Goal: Information Seeking & Learning: Learn about a topic

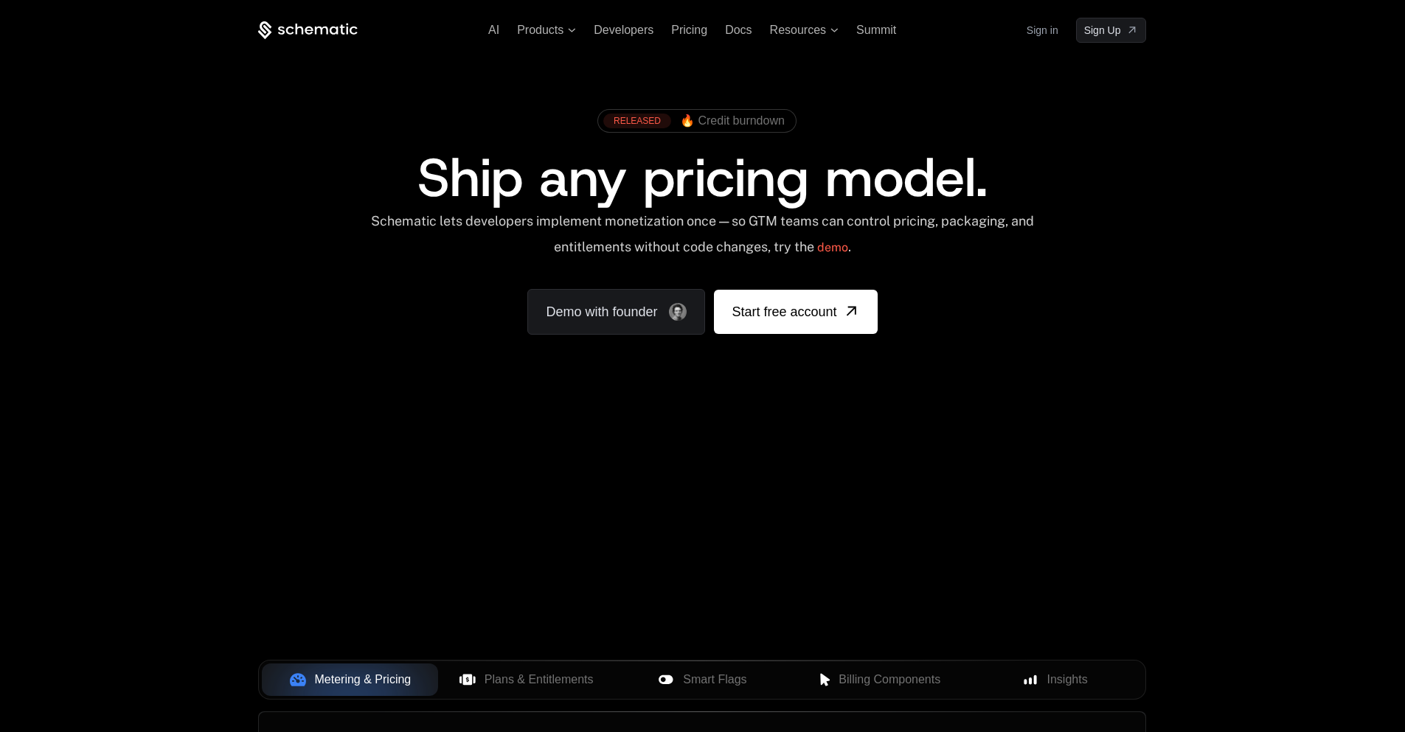
drag, startPoint x: 424, startPoint y: 510, endPoint x: 341, endPoint y: 586, distance: 111.7
click at [375, 558] on div "Your browser does not support the video tag." at bounding box center [702, 435] width 959 height 621
drag, startPoint x: 339, startPoint y: 588, endPoint x: 388, endPoint y: 598, distance: 49.8
click at [382, 597] on div "Your browser does not support the video tag." at bounding box center [702, 435] width 959 height 621
click at [538, 683] on span "Plans & Entitlements" at bounding box center [539, 680] width 109 height 18
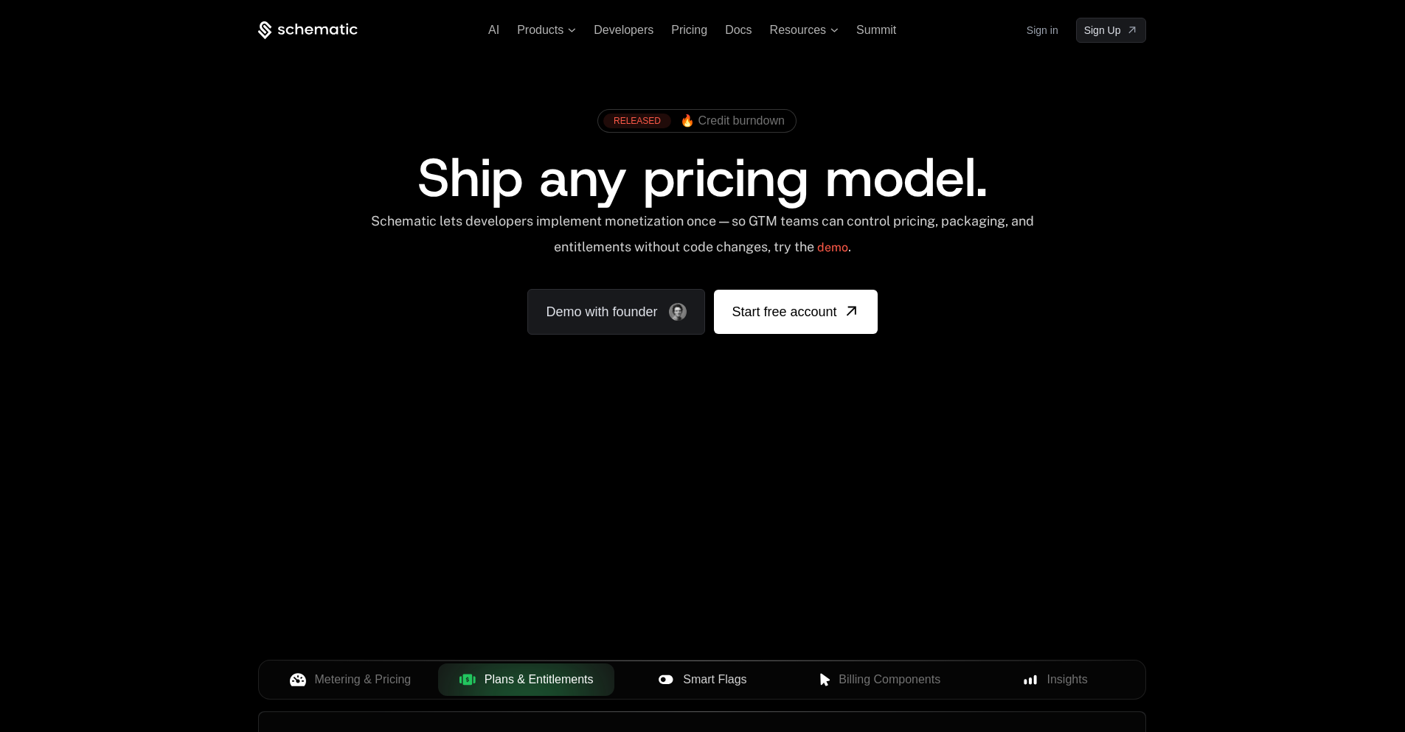
click at [673, 679] on icon at bounding box center [666, 680] width 16 height 16
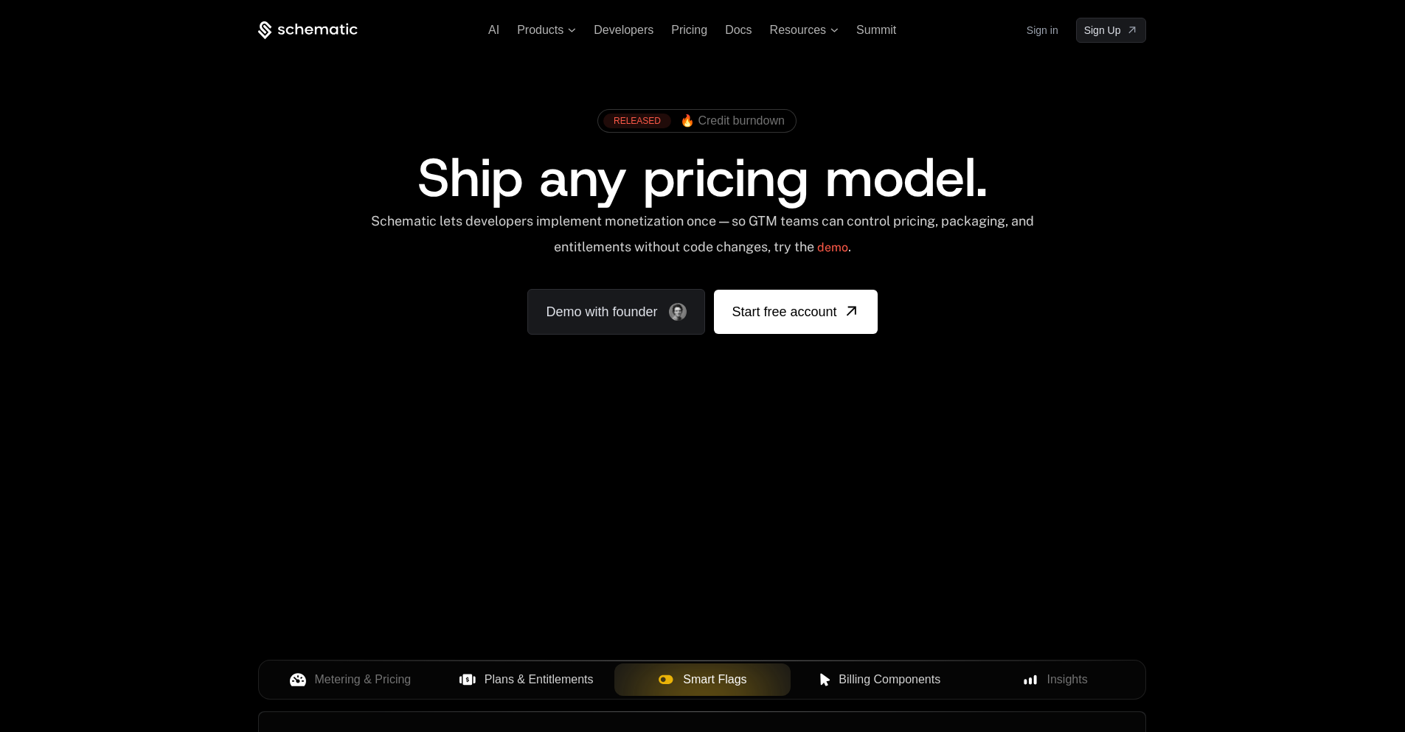
click at [874, 681] on span "Billing Components" at bounding box center [890, 680] width 102 height 18
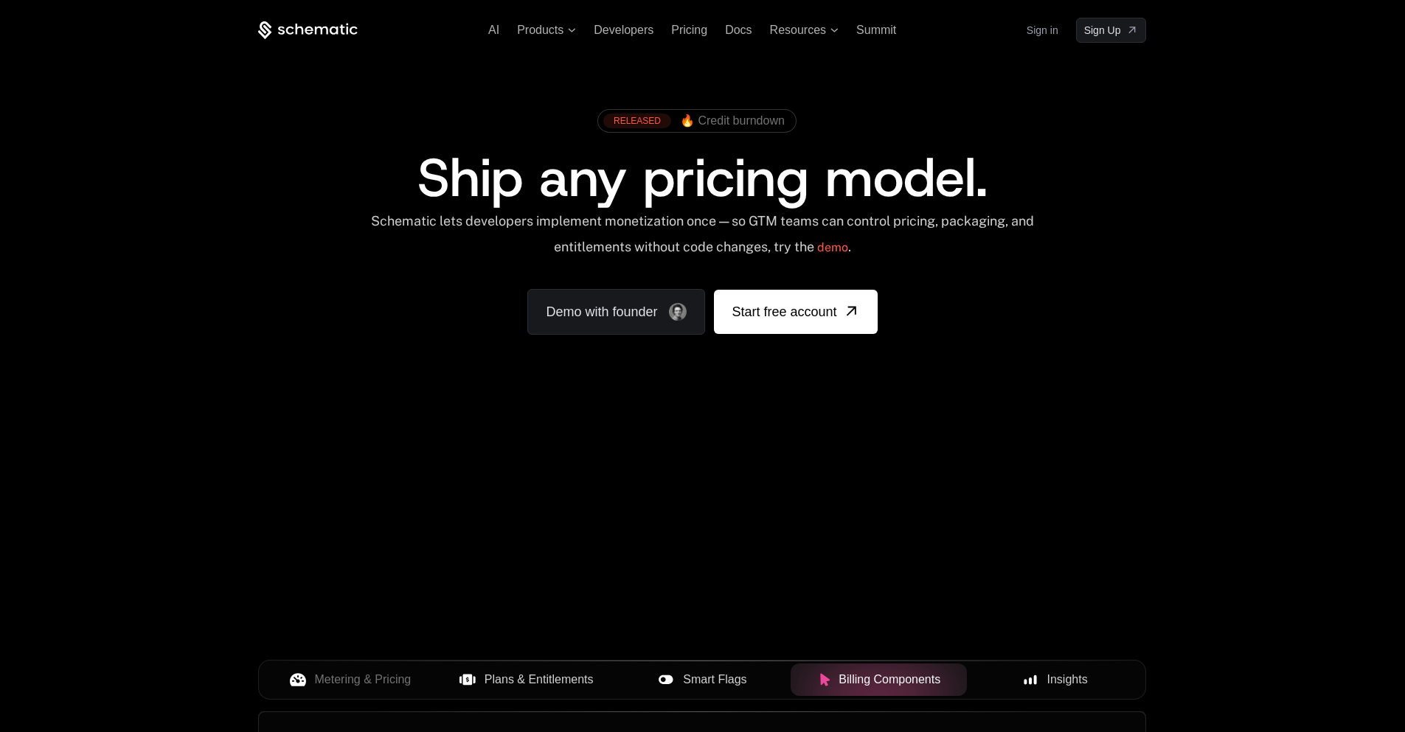
click at [1016, 689] on div "Insights" at bounding box center [1055, 680] width 153 height 18
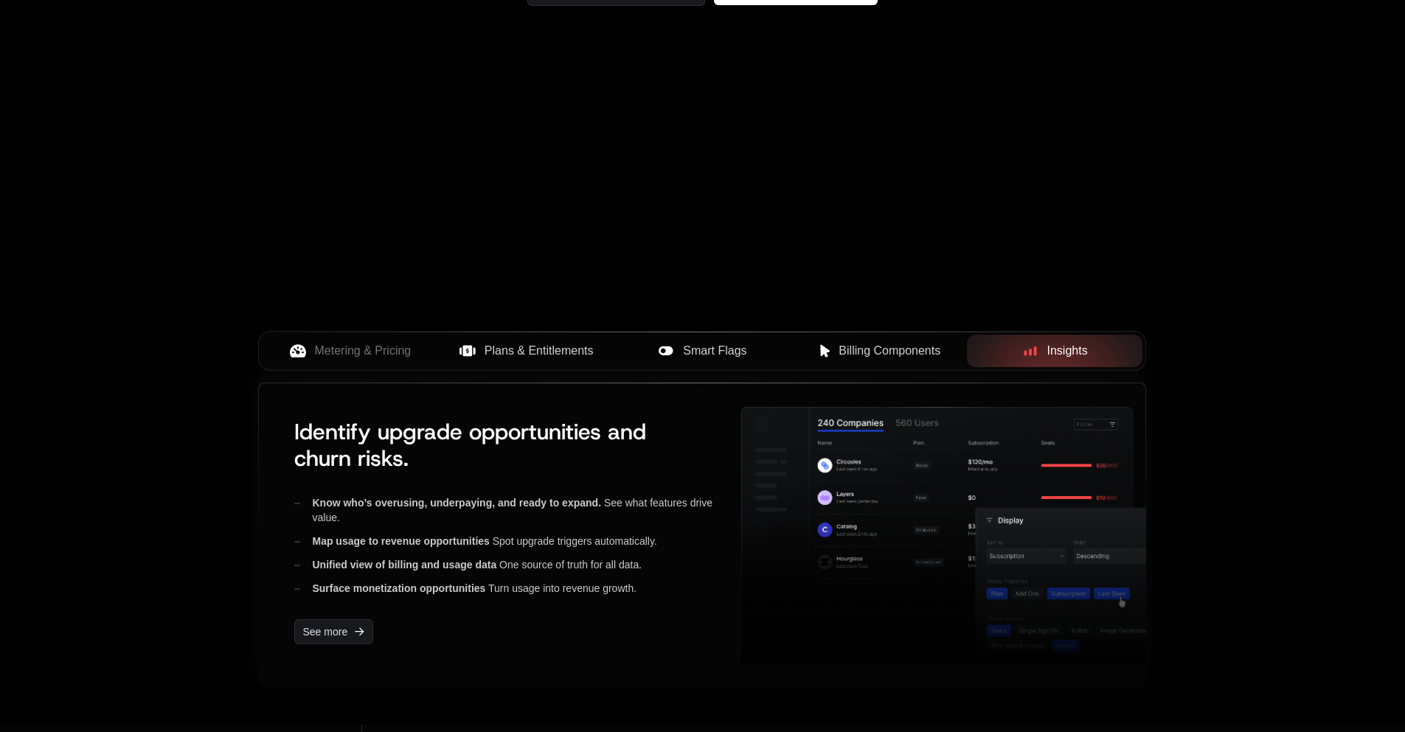
scroll to position [443, 0]
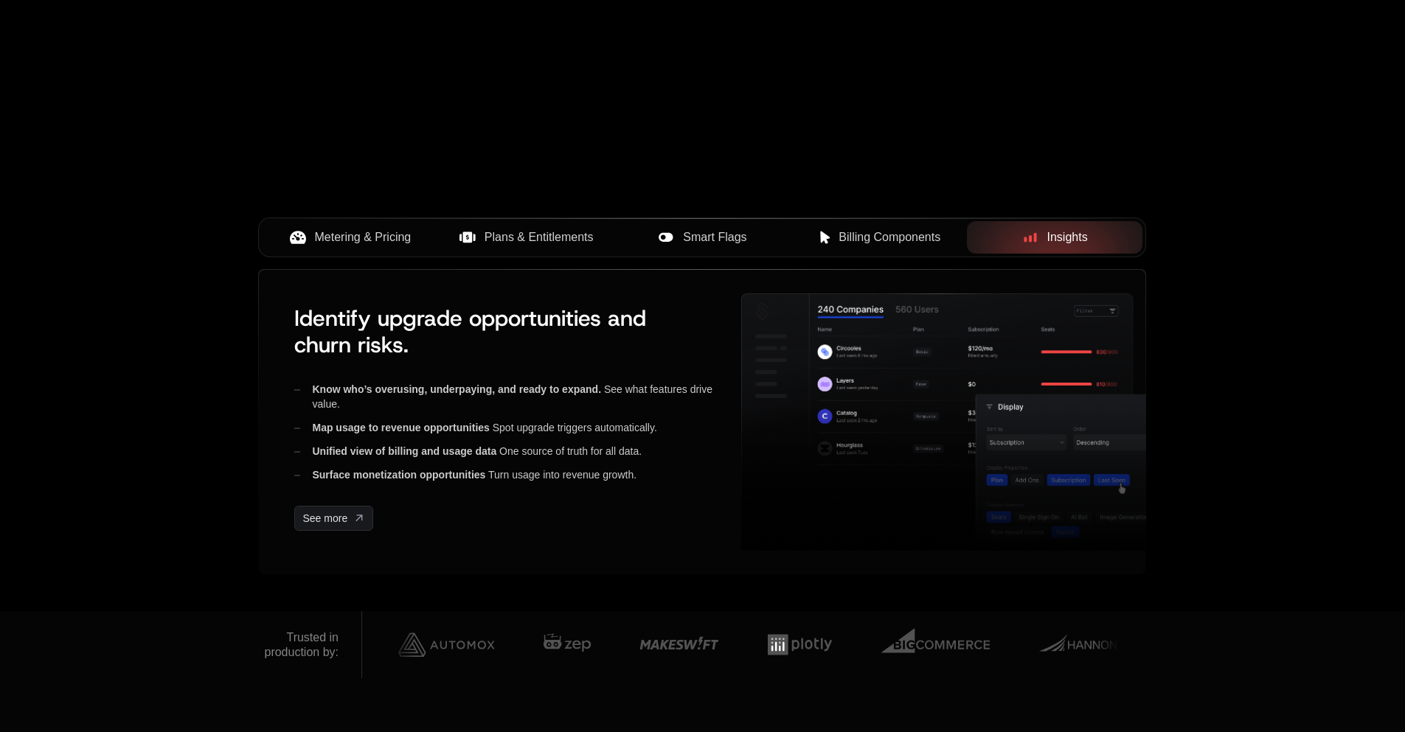
click at [402, 229] on span "Metering & Pricing" at bounding box center [363, 238] width 97 height 18
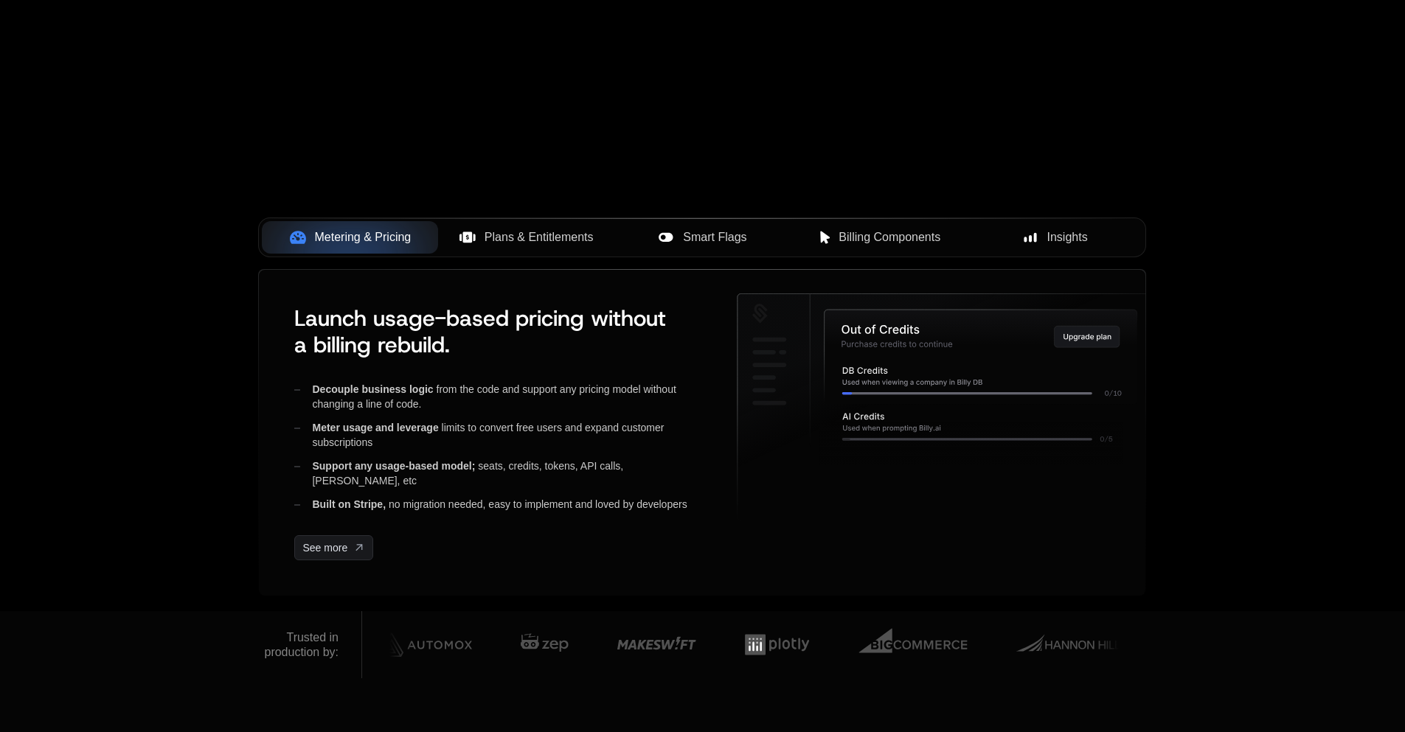
click at [566, 248] on button "Plans & Entitlements" at bounding box center [526, 237] width 176 height 32
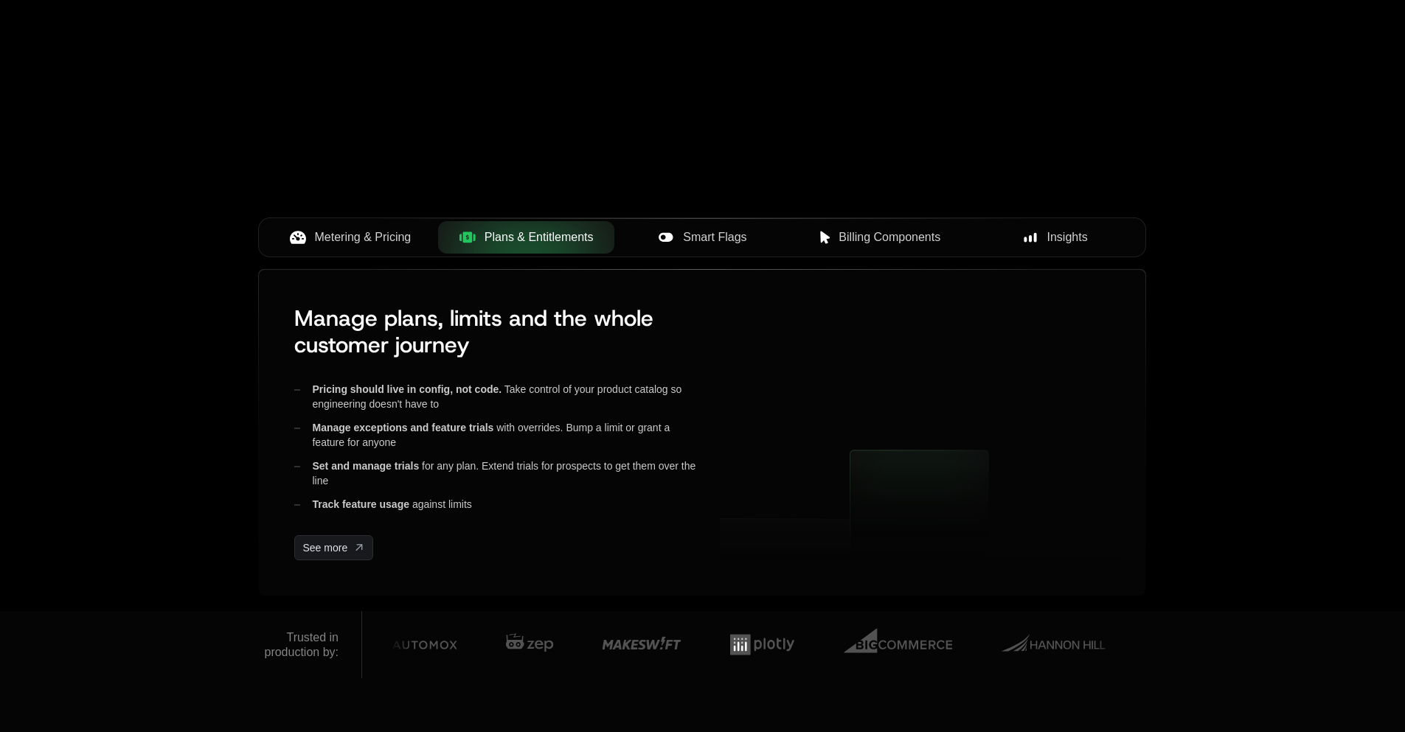
click at [656, 243] on div "Smart Flags" at bounding box center [702, 238] width 153 height 18
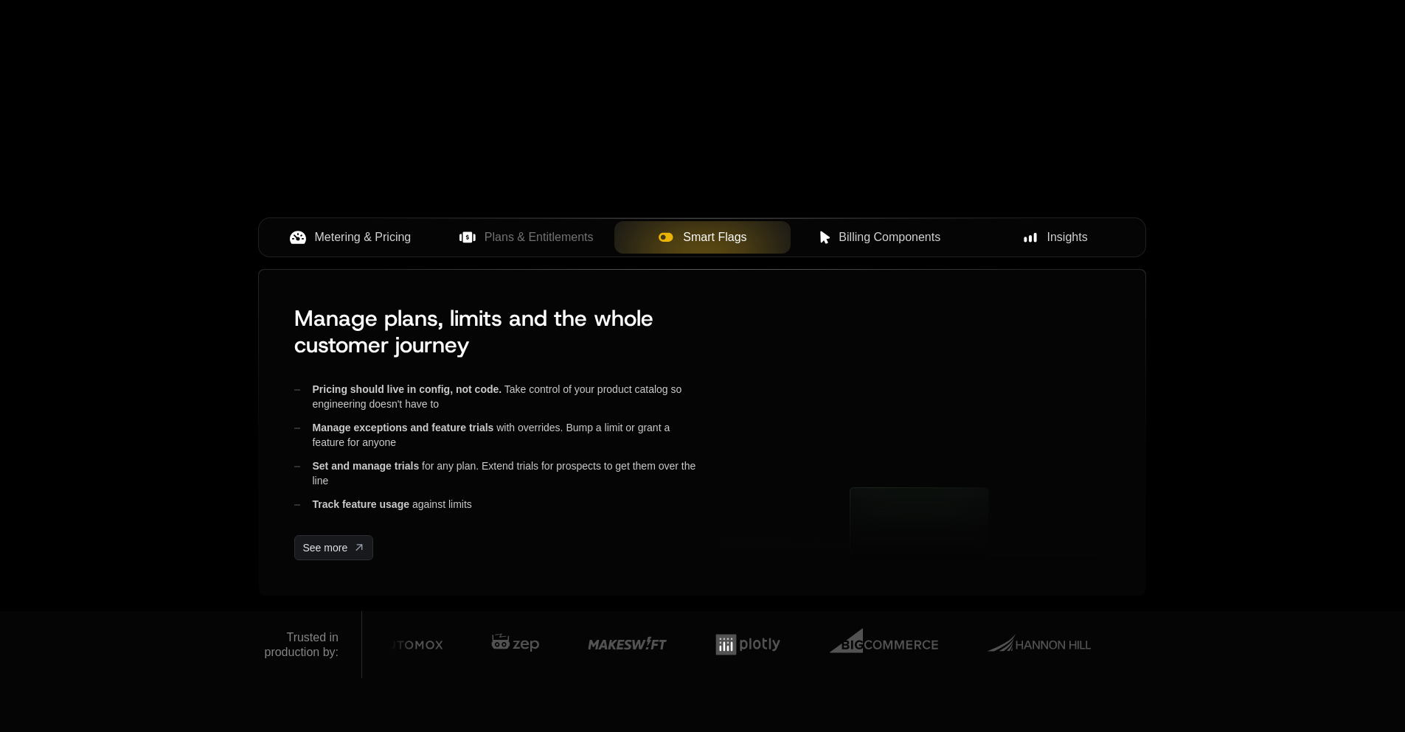
click at [846, 234] on span "Billing Components" at bounding box center [890, 238] width 102 height 18
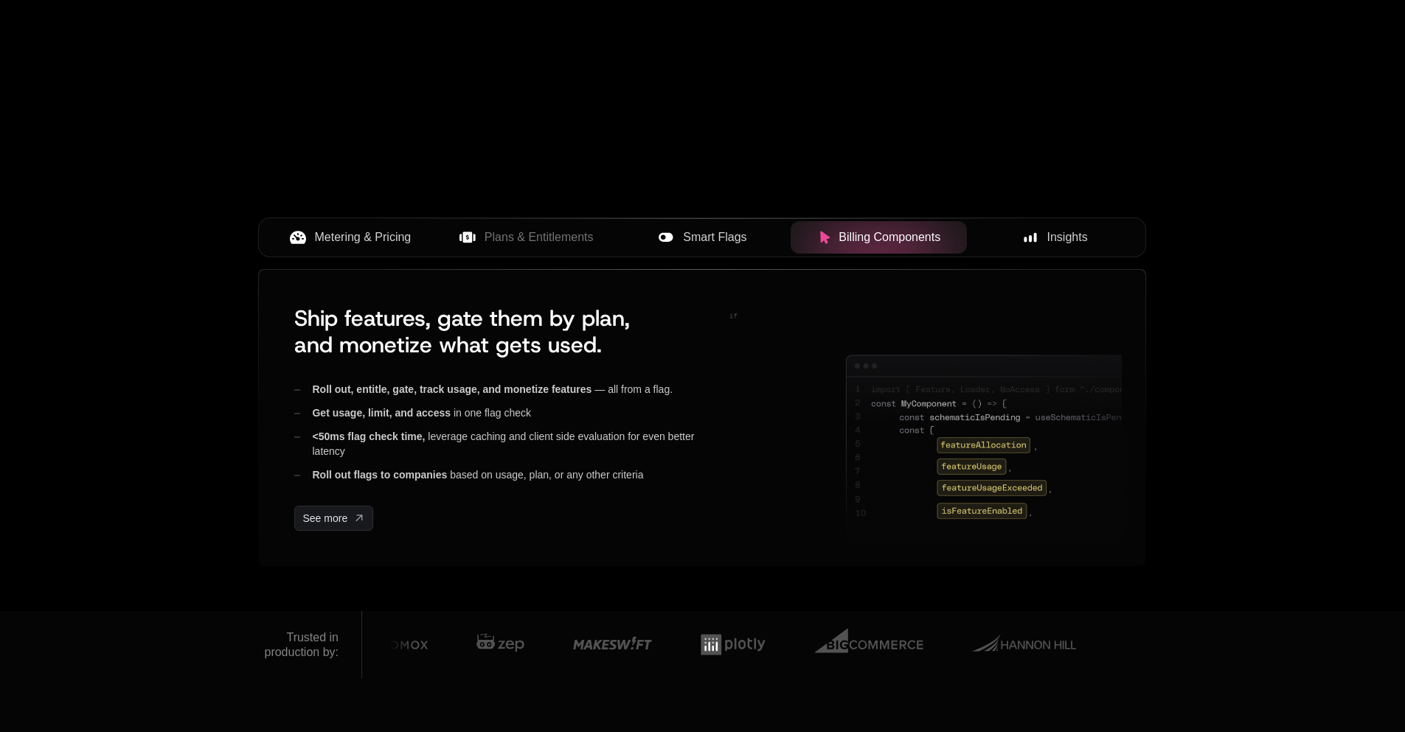
click at [1091, 250] on button "Insights" at bounding box center [1055, 237] width 176 height 32
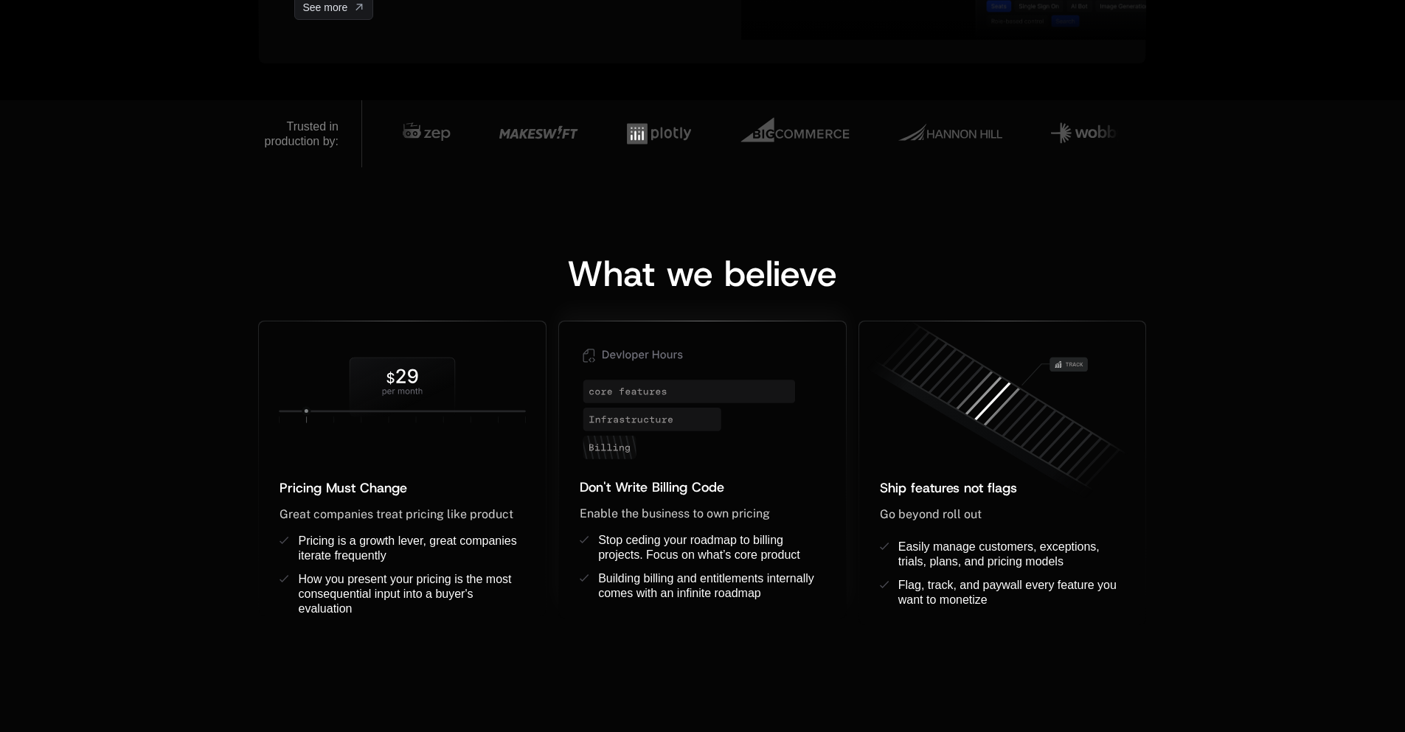
scroll to position [1106, 0]
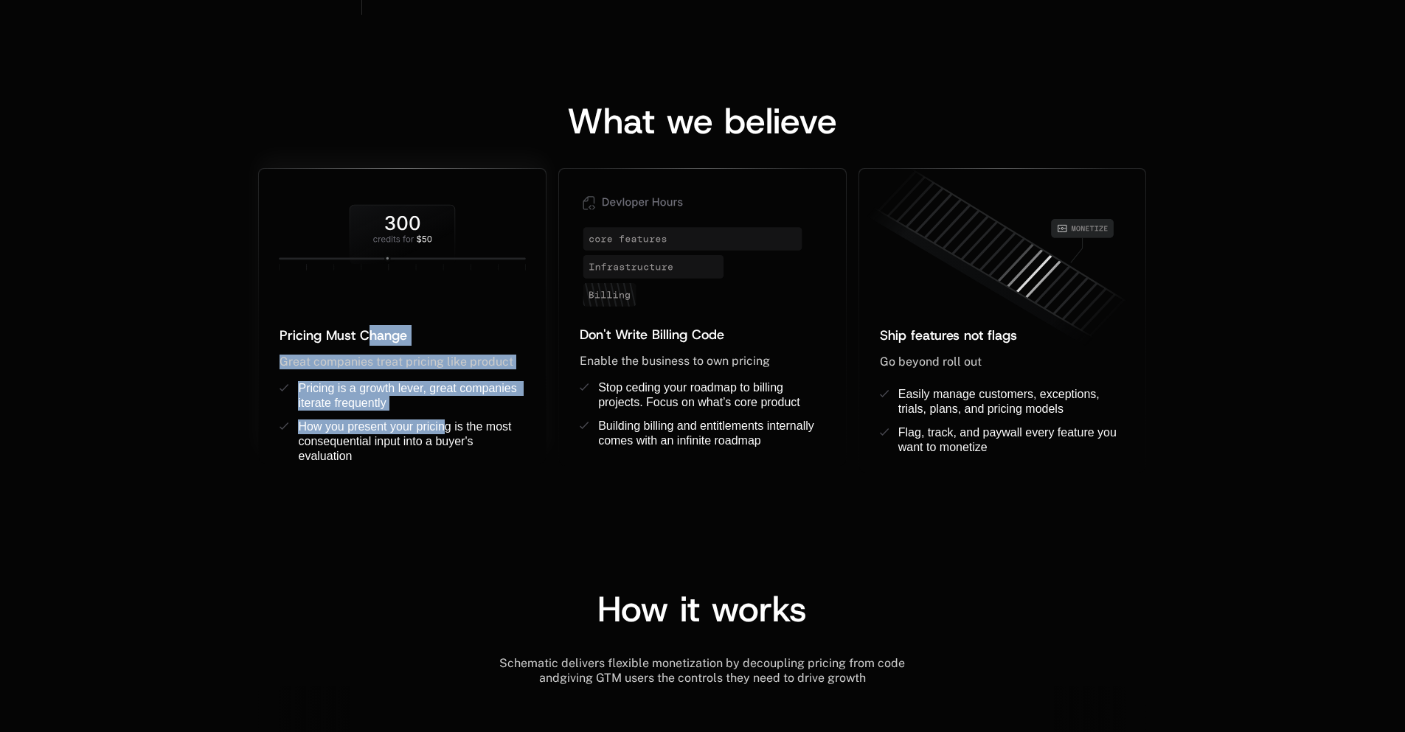
drag, startPoint x: 384, startPoint y: 358, endPoint x: 443, endPoint y: 430, distance: 93.8
click at [443, 430] on div "Pricing Must Change ﻿ ﻿ Great companies treat pricing like product ﻿ Pricing is…" at bounding box center [402, 394] width 287 height 139
click at [443, 430] on span "How you present your pricing is the most consequential input into a buyer's eva…" at bounding box center [406, 441] width 216 height 42
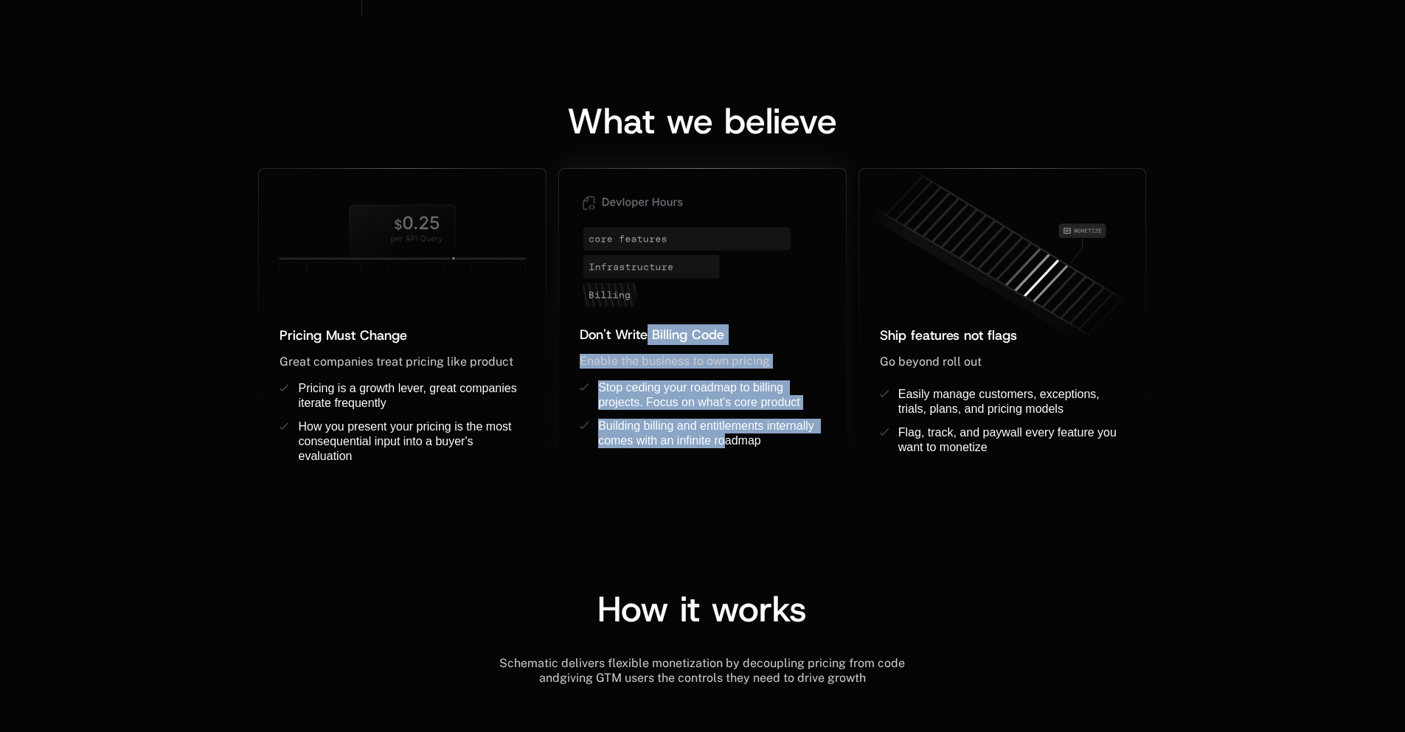
drag, startPoint x: 645, startPoint y: 332, endPoint x: 725, endPoint y: 436, distance: 131.4
click at [725, 436] on div "Don't Write Billing Code ﻿ Enable the business to own pricing ﻿ ﻿ Stop ceding y…" at bounding box center [702, 396] width 287 height 142
click at [725, 436] on span "Building billing and entitlements internally comes with an infinite roadmap" at bounding box center [707, 433] width 219 height 27
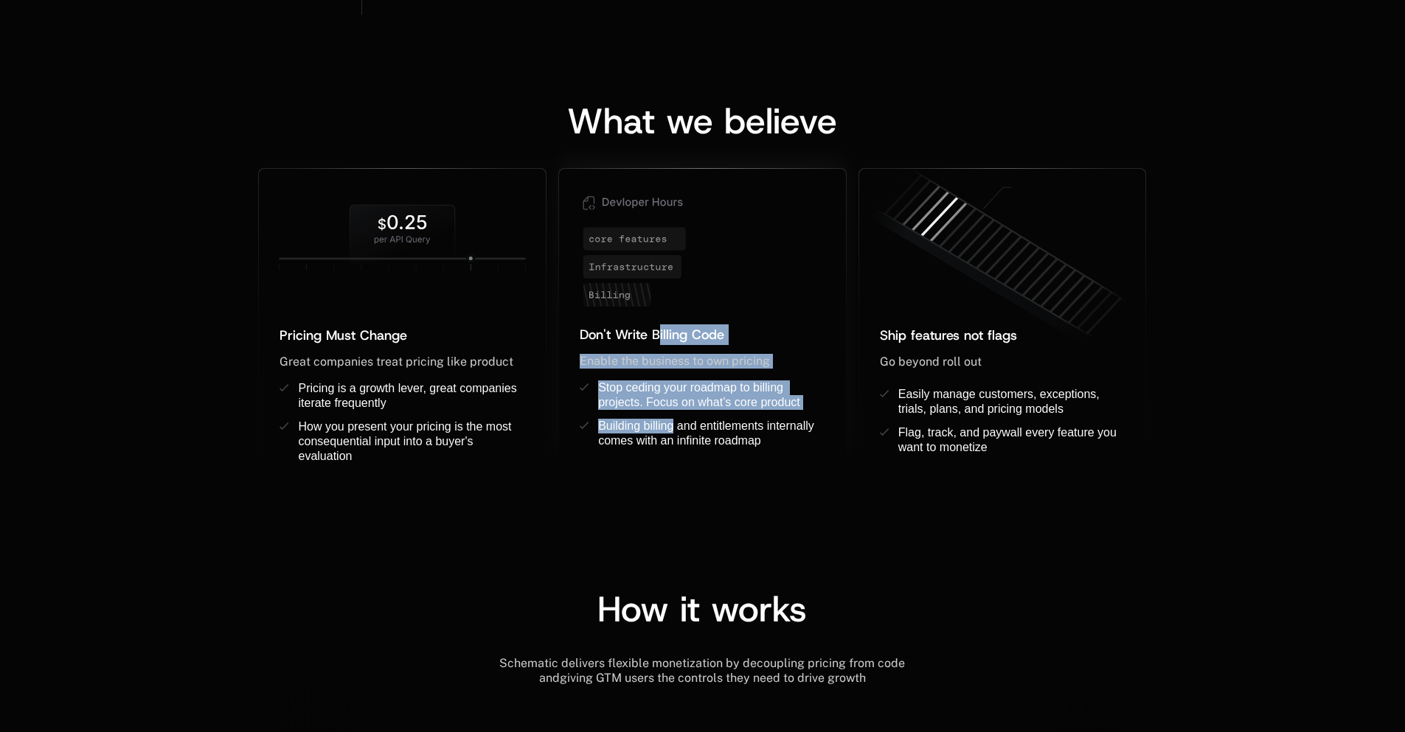
drag, startPoint x: 662, startPoint y: 365, endPoint x: 671, endPoint y: 429, distance: 64.0
click at [671, 429] on div "Don't Write Billing Code ﻿ Enable the business to own pricing ﻿ ﻿ Stop ceding y…" at bounding box center [702, 396] width 287 height 142
click at [670, 427] on span "Building billing and entitlements internally comes with an infinite roadmap" at bounding box center [707, 433] width 219 height 27
click at [670, 426] on span "Building billing and entitlements internally comes with an infinite roadmap" at bounding box center [707, 433] width 219 height 27
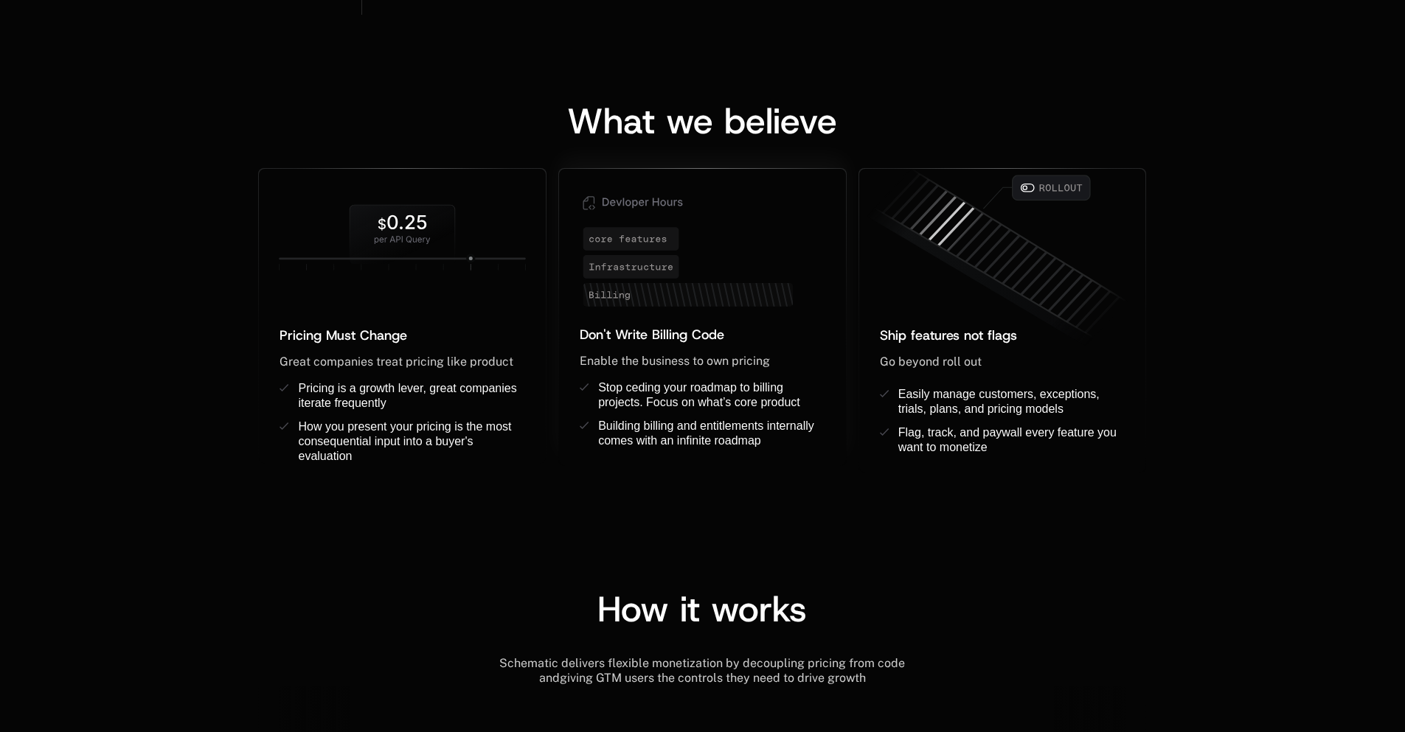
click at [662, 395] on div "Stop ceding your roadmap to billing projects. Focus on what’s core product" at bounding box center [711, 396] width 227 height 30
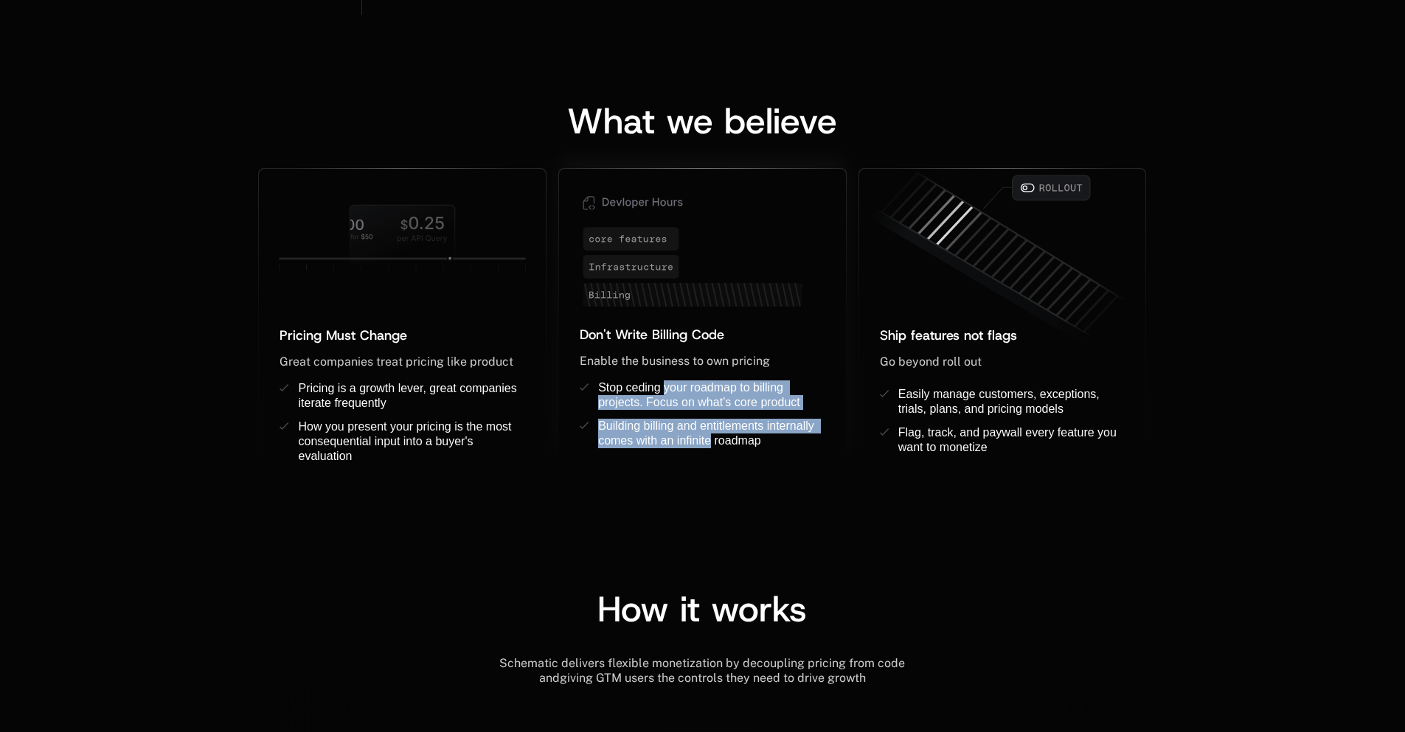
drag, startPoint x: 662, startPoint y: 395, endPoint x: 690, endPoint y: 445, distance: 56.8
click at [690, 445] on ul "Stop ceding your roadmap to billing projects. Focus on what’s core product Buil…" at bounding box center [703, 424] width 246 height 86
click at [690, 445] on span "Building billing and entitlements internally comes with an infinite roadmap" at bounding box center [707, 433] width 219 height 27
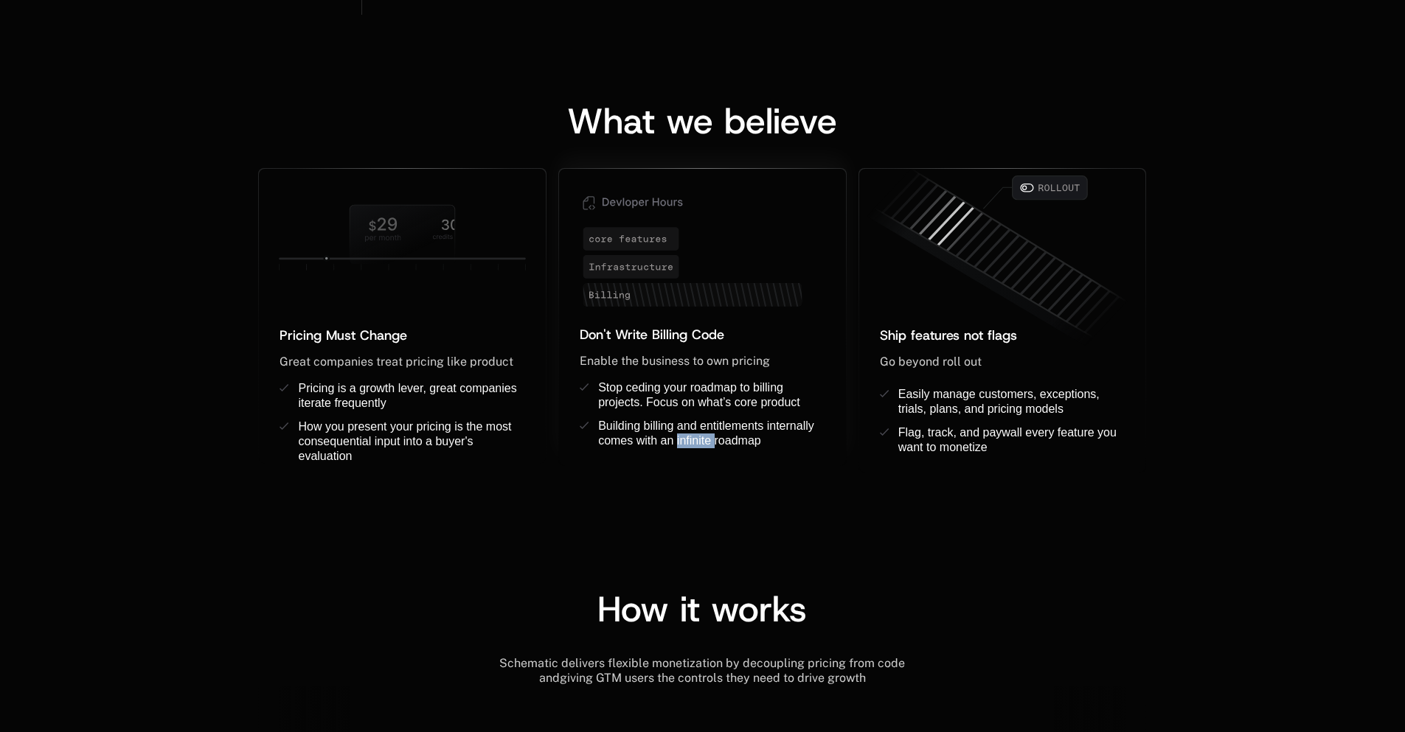
click at [690, 445] on span "Building billing and entitlements internally comes with an infinite roadmap" at bounding box center [707, 433] width 219 height 27
click at [691, 439] on span "Building billing and entitlements internally comes with an infinite roadmap" at bounding box center [707, 433] width 219 height 27
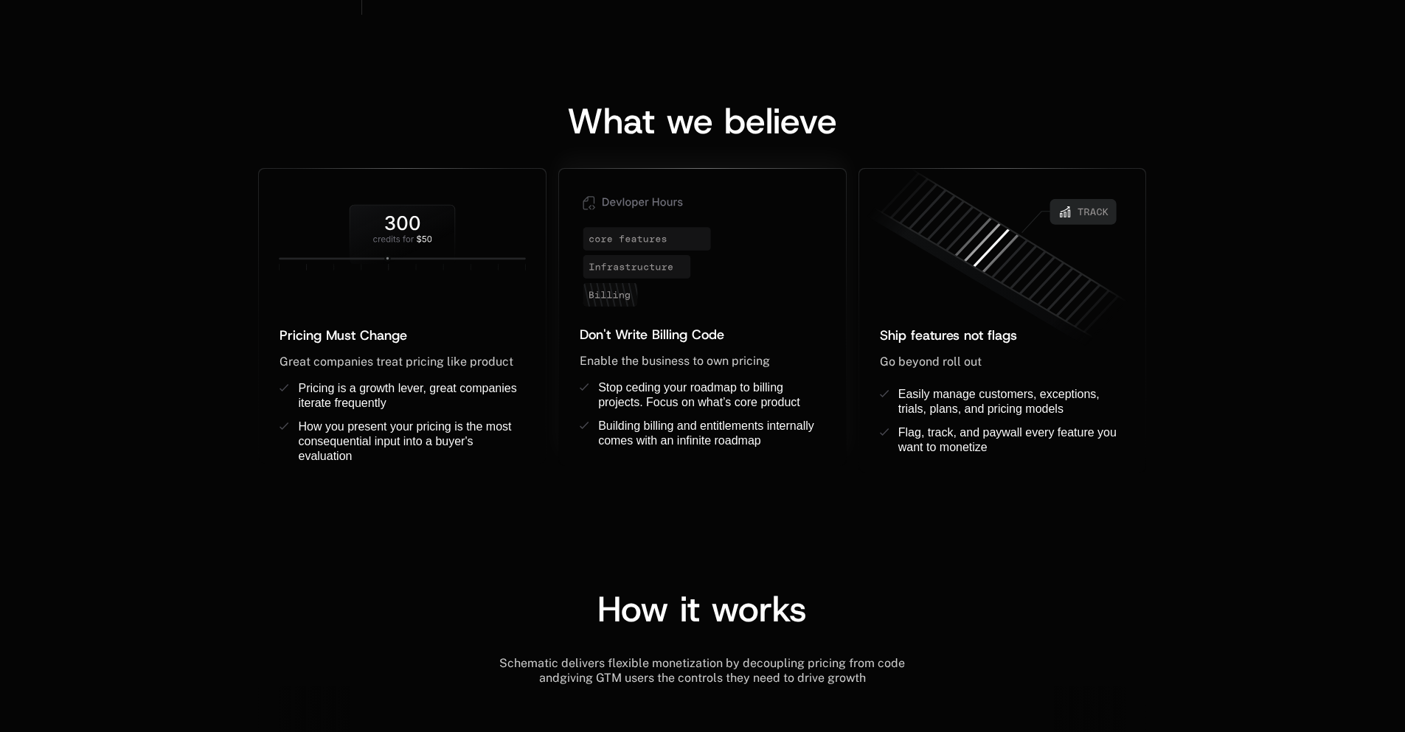
click at [679, 431] on span "Building billing and entitlements internally comes with an infinite roadmap" at bounding box center [707, 433] width 219 height 27
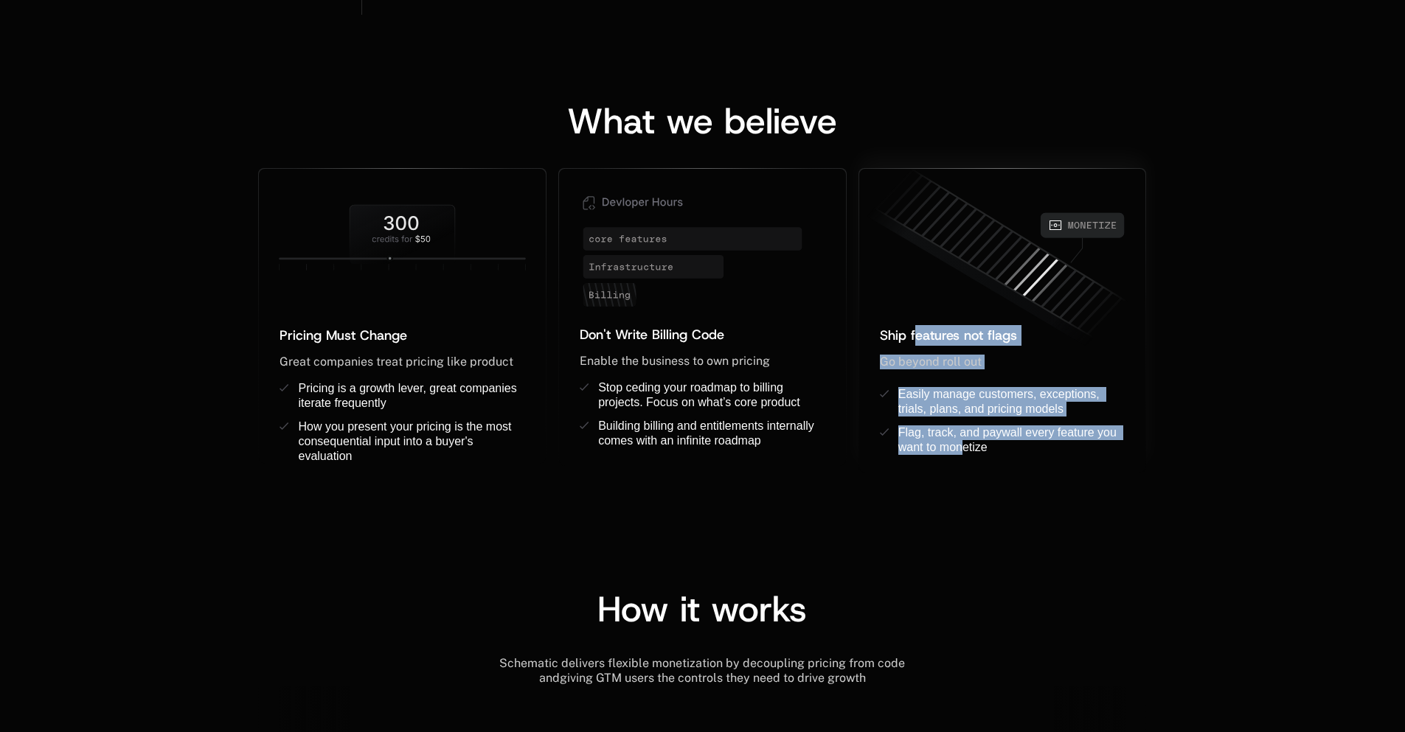
drag, startPoint x: 924, startPoint y: 341, endPoint x: 964, endPoint y: 472, distance: 136.5
click at [964, 472] on div "Ship features not flags ﻿ Go beyond roll out ﻿ ﻿ Easily manage customers, excep…" at bounding box center [1002, 388] width 287 height 170
click at [964, 472] on ul "Easily manage customers, exceptions, trials, plans, and pricing models ﻿ Flag, …" at bounding box center [1003, 430] width 246 height 86
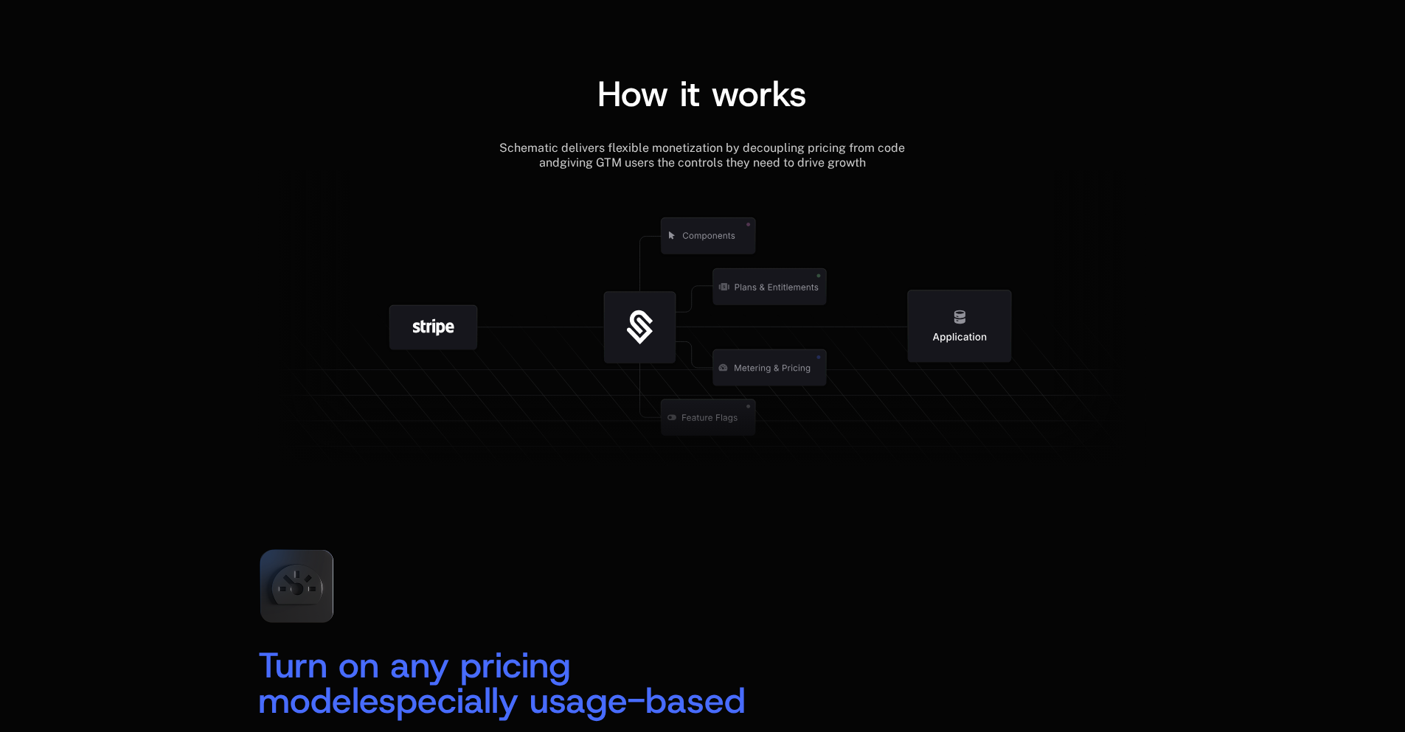
scroll to position [1633, 0]
